Goal: Transaction & Acquisition: Purchase product/service

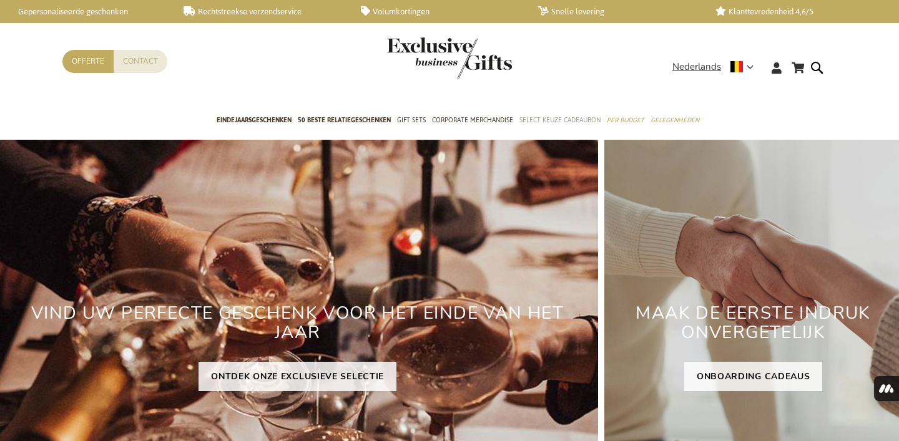
click at [536, 121] on span "Select Keuze Cadeaubon" at bounding box center [559, 120] width 81 height 13
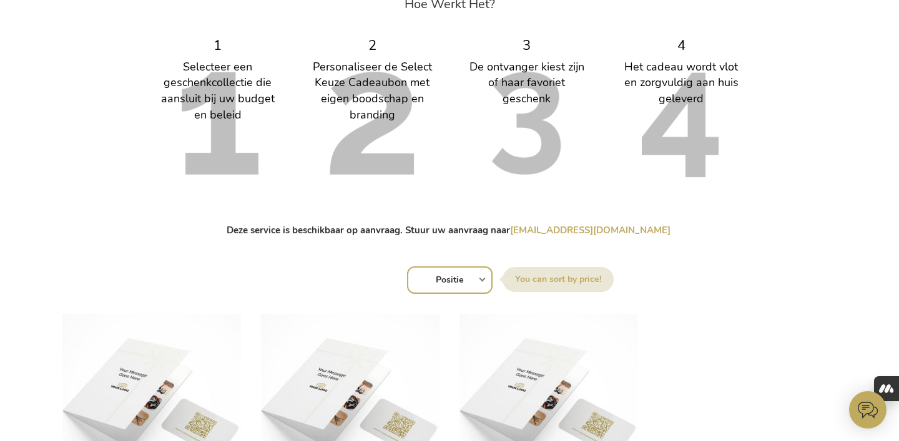
scroll to position [800, 0]
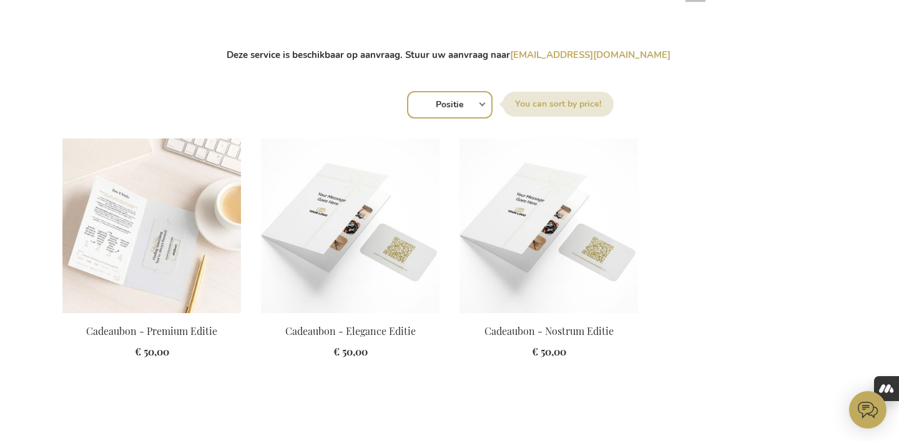
click at [183, 209] on img at bounding box center [151, 226] width 179 height 175
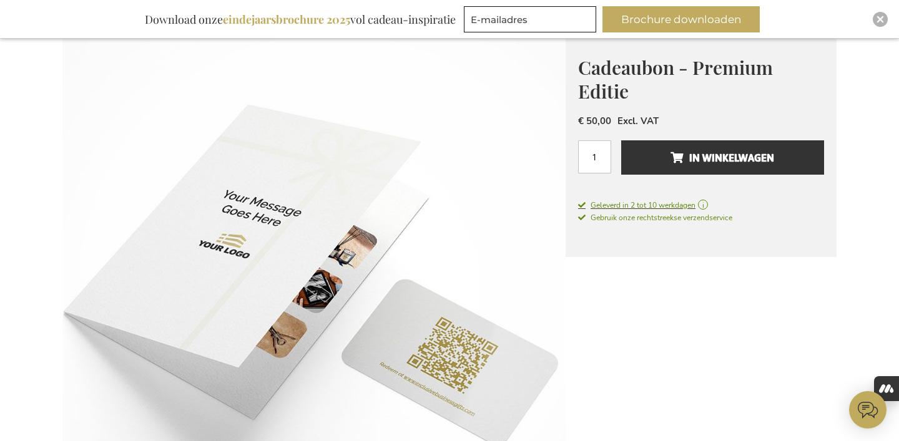
scroll to position [169, 0]
